Goal: Navigation & Orientation: Find specific page/section

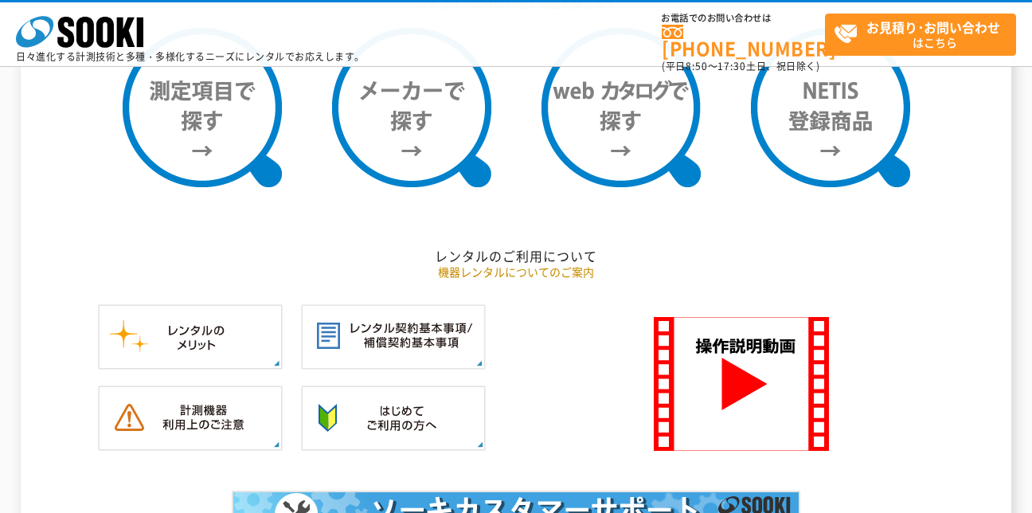
scroll to position [1433, 0]
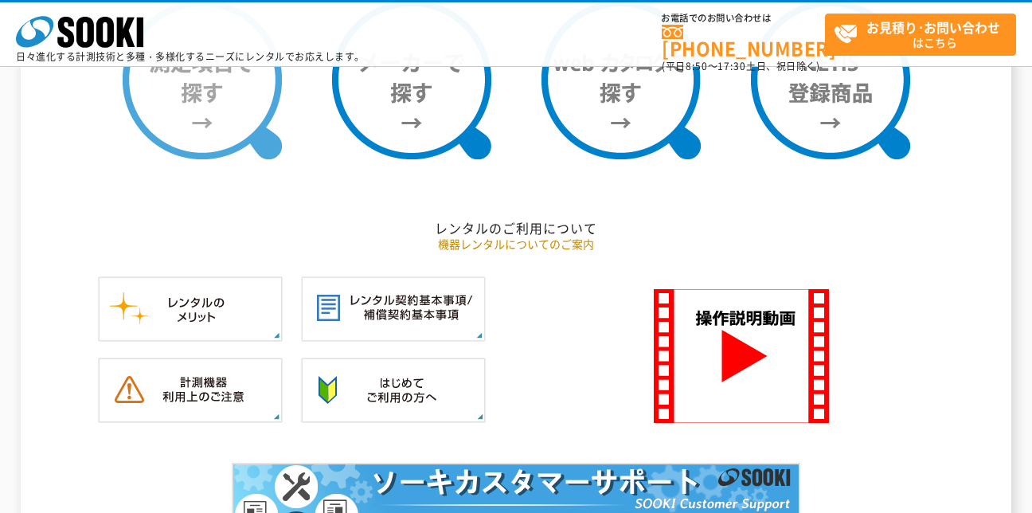
click at [239, 130] on img at bounding box center [202, 79] width 159 height 159
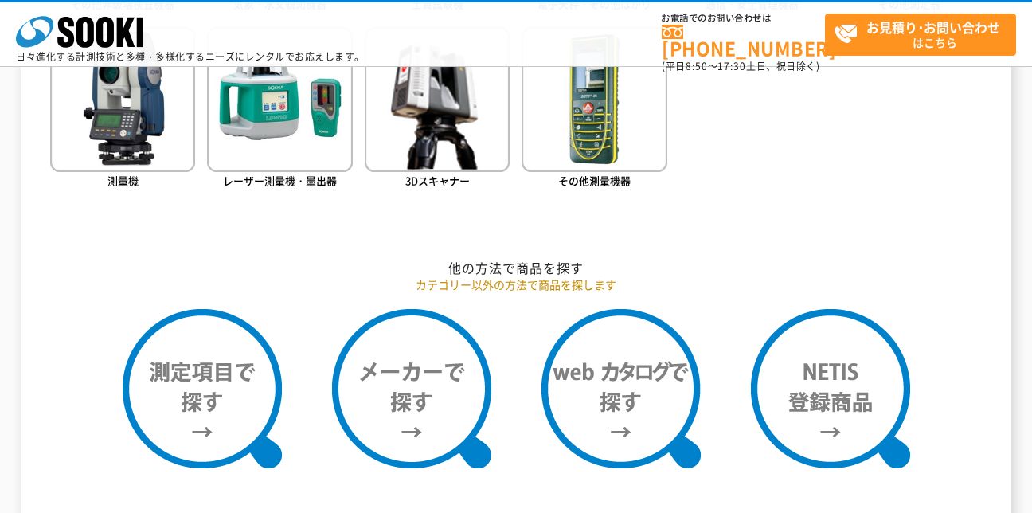
scroll to position [1115, 0]
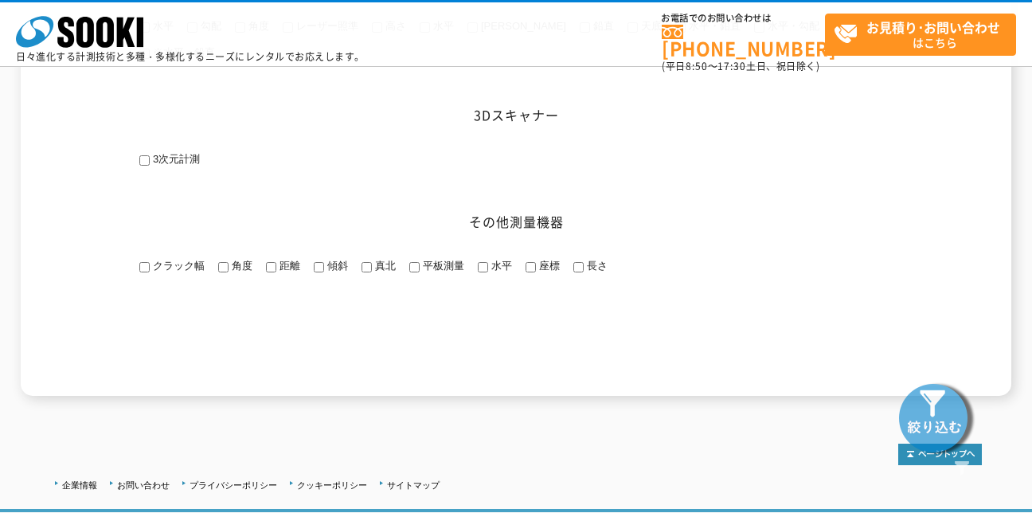
scroll to position [2508, 0]
